Goal: Task Accomplishment & Management: Manage account settings

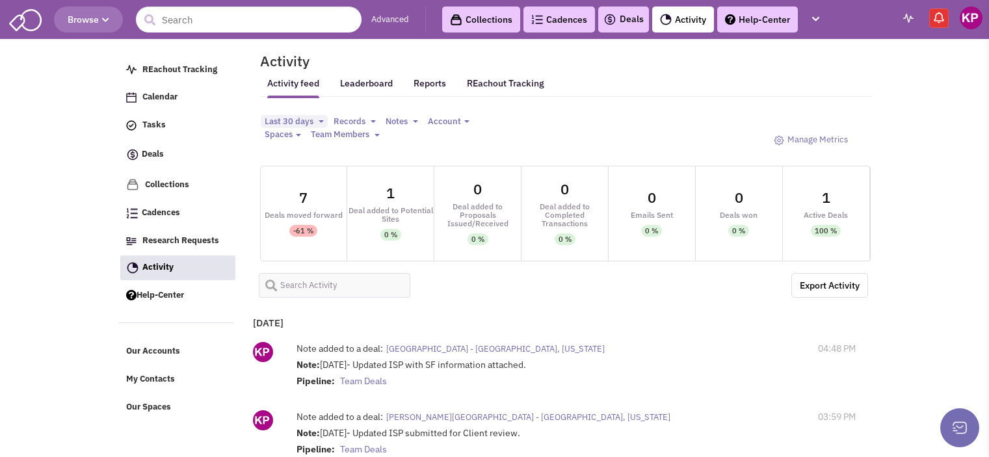
select select
click at [614, 12] on img at bounding box center [609, 20] width 13 height 16
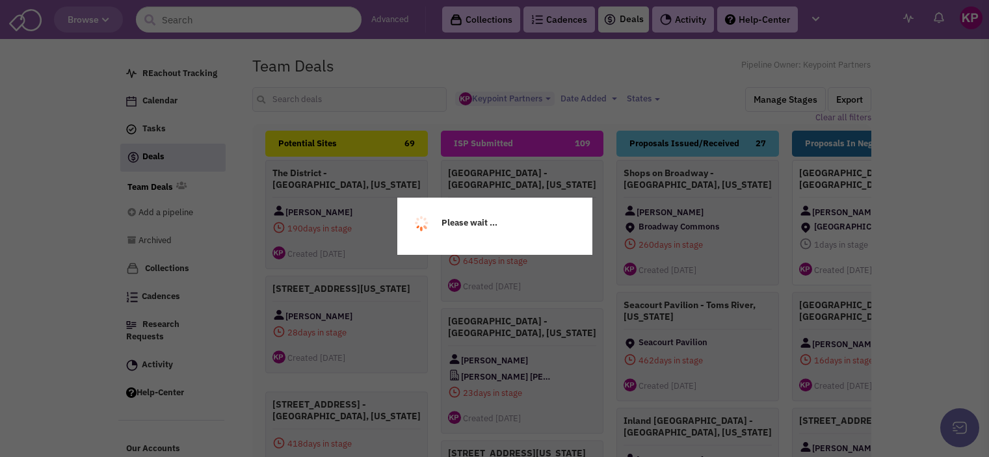
select select "1896"
select select
click at [348, 57] on div "Please wait ... REachout Tracking Calendar Tasks Completed Tasks Deals Team Dea…" at bounding box center [494, 50] width 753 height 13
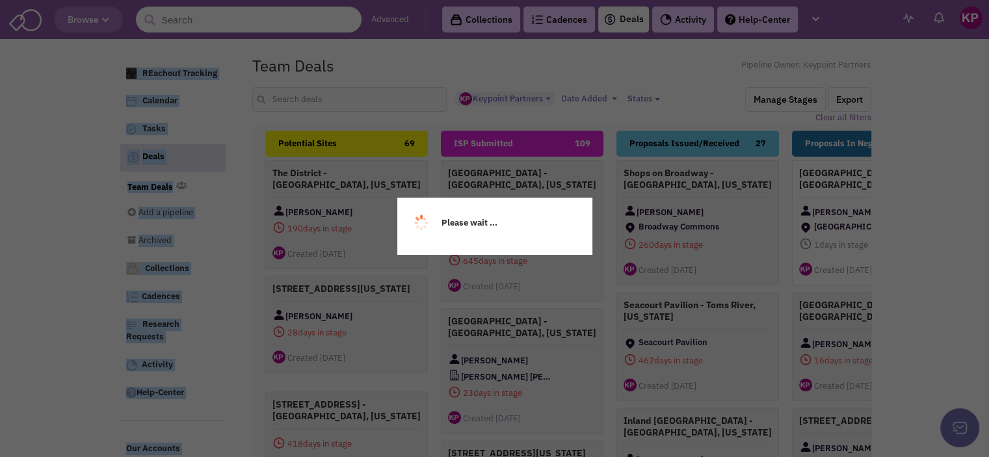
click at [348, 101] on div "Please wait ..." at bounding box center [494, 228] width 989 height 457
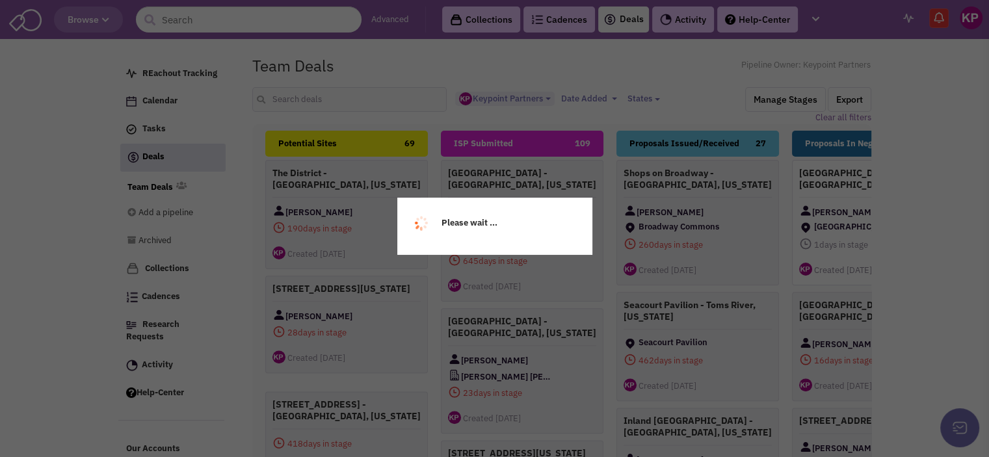
scroll to position [11, 0]
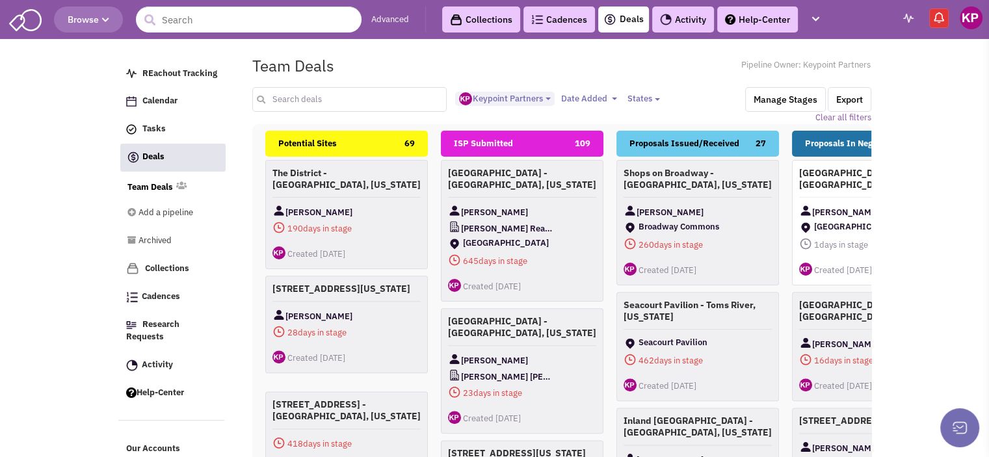
click at [348, 101] on input "text" at bounding box center [349, 99] width 195 height 25
type input "freeport"
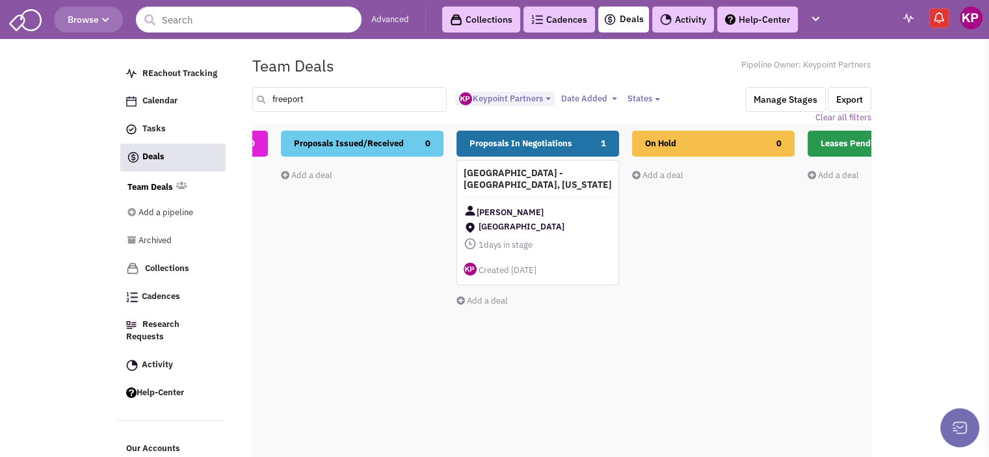
scroll to position [0, 337]
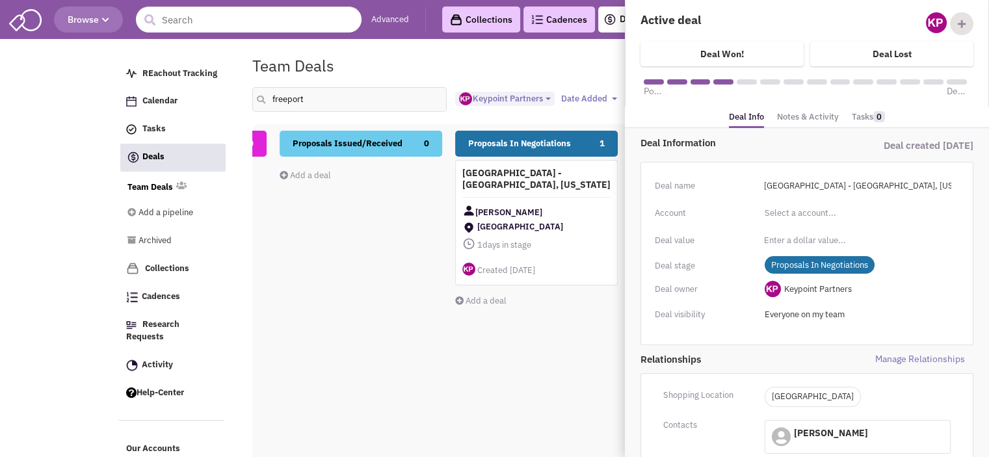
click at [829, 116] on link "Notes & Activity" at bounding box center [808, 117] width 62 height 19
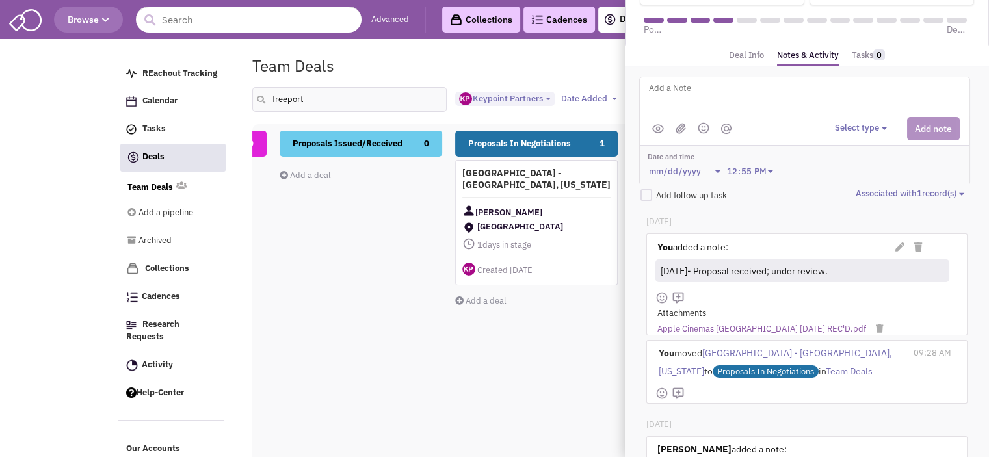
scroll to position [0, 0]
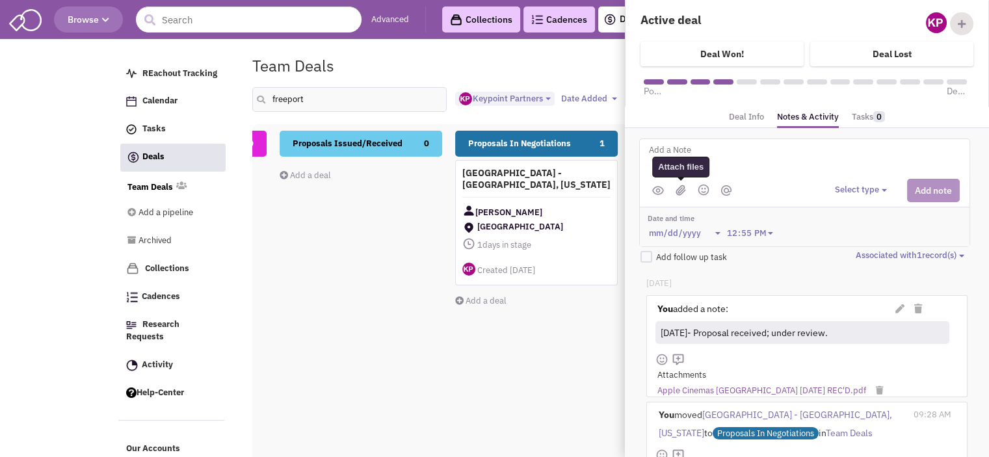
click at [678, 189] on img at bounding box center [680, 190] width 10 height 11
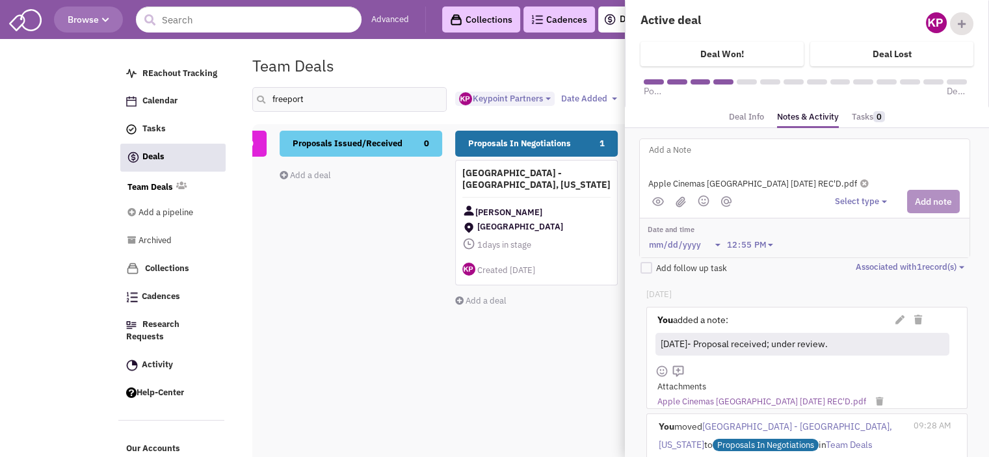
click at [868, 181] on icon at bounding box center [864, 183] width 8 height 8
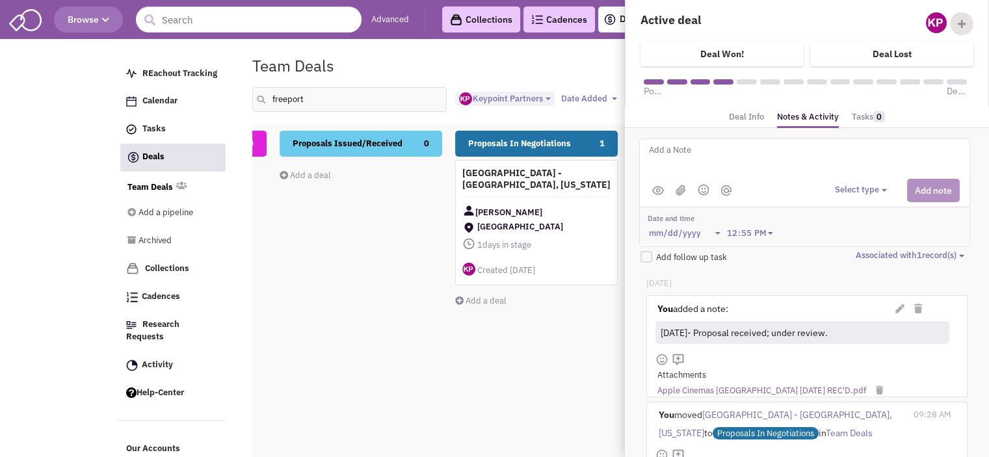
click at [902, 303] on span at bounding box center [899, 309] width 9 height 12
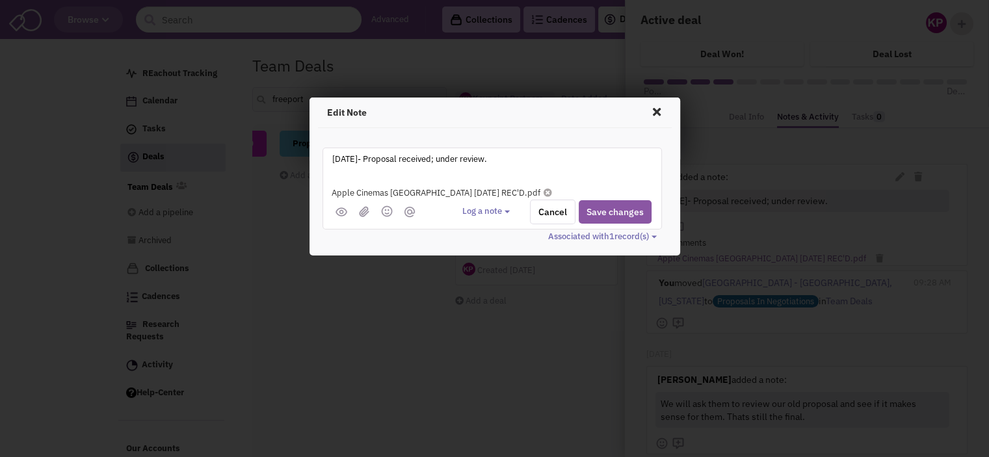
click at [373, 161] on textarea "[DATE]- Proposal received; under review." at bounding box center [492, 169] width 322 height 36
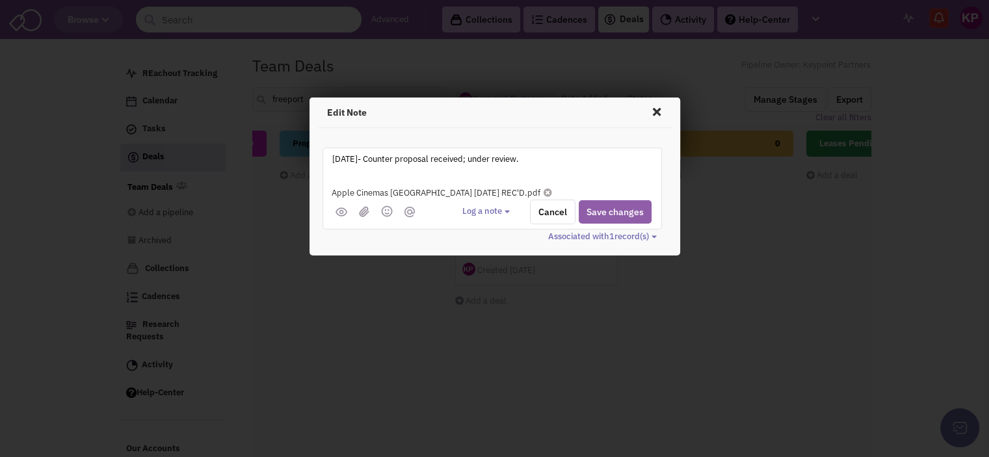
type textarea "[DATE]- Counter proposal received; under review."
click at [590, 205] on button "Save changes" at bounding box center [615, 211] width 73 height 23
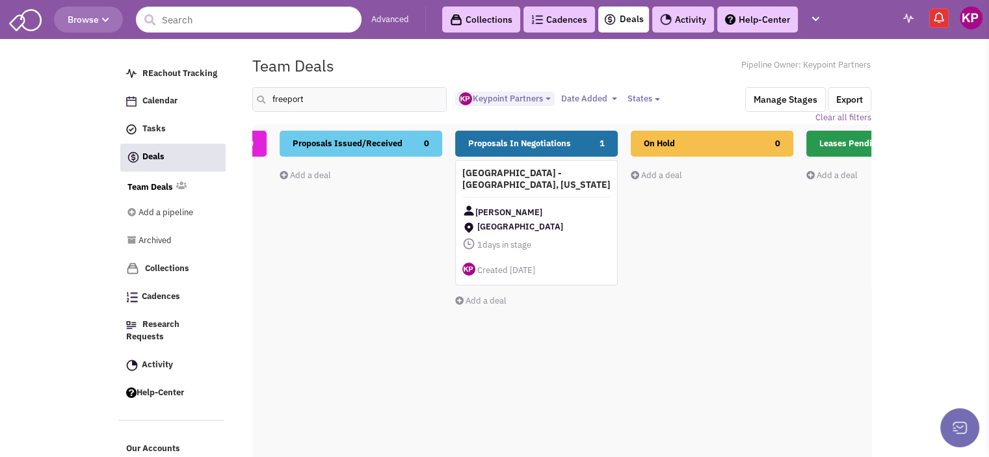
click at [677, 21] on link "Activity" at bounding box center [683, 20] width 62 height 26
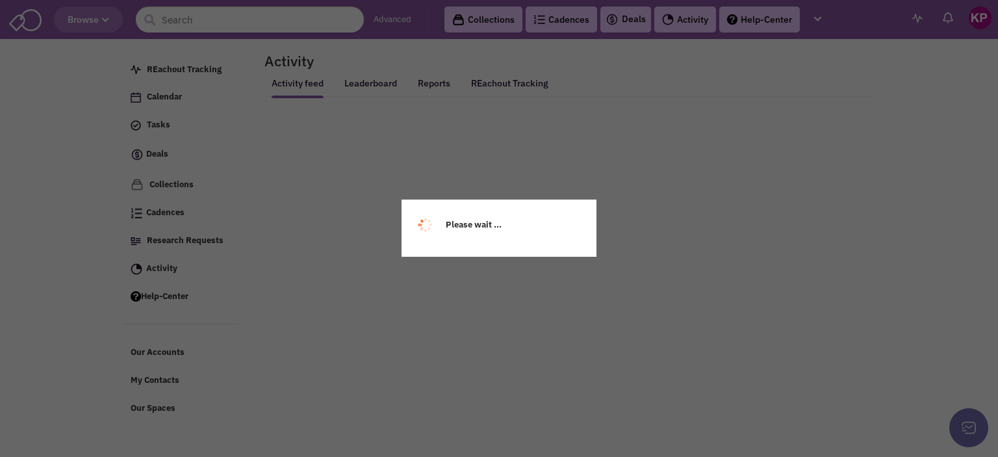
select select
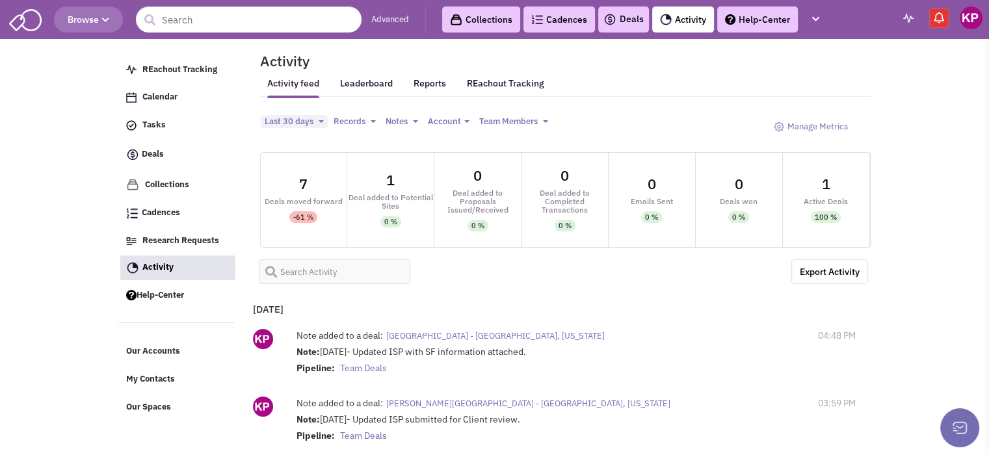
select select
